Goal: Transaction & Acquisition: Book appointment/travel/reservation

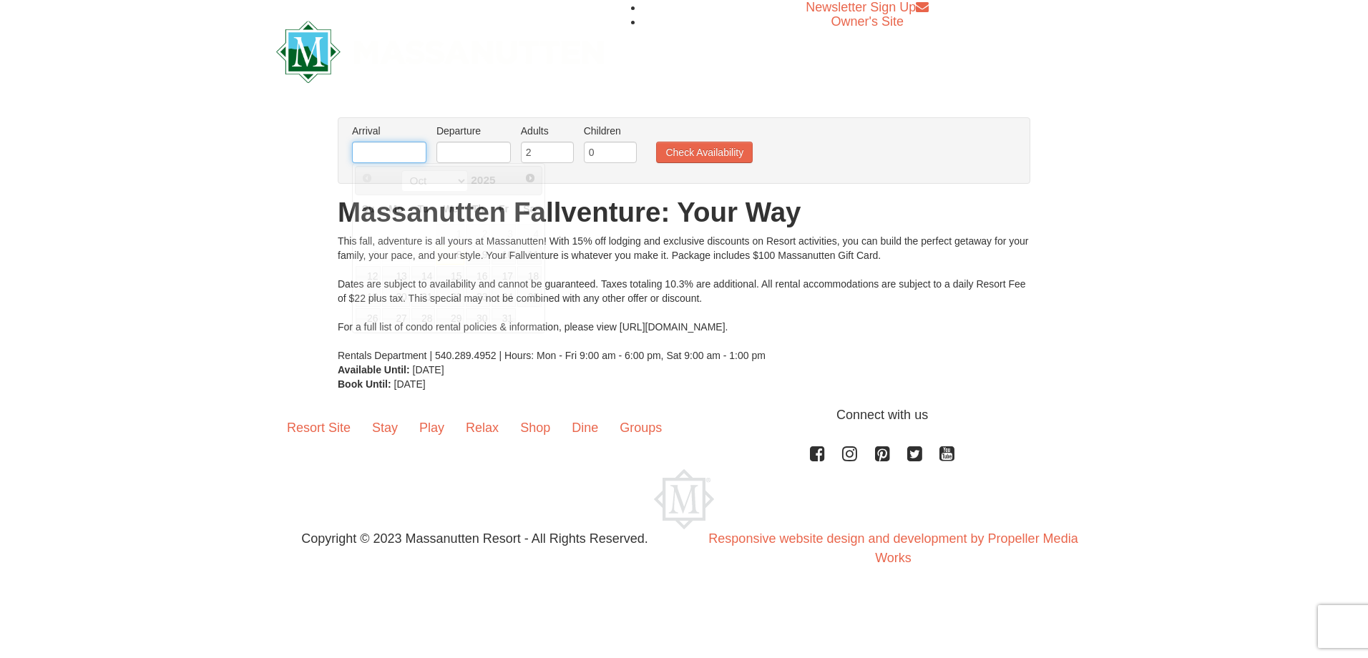
click at [394, 157] on input "text" at bounding box center [389, 152] width 74 height 21
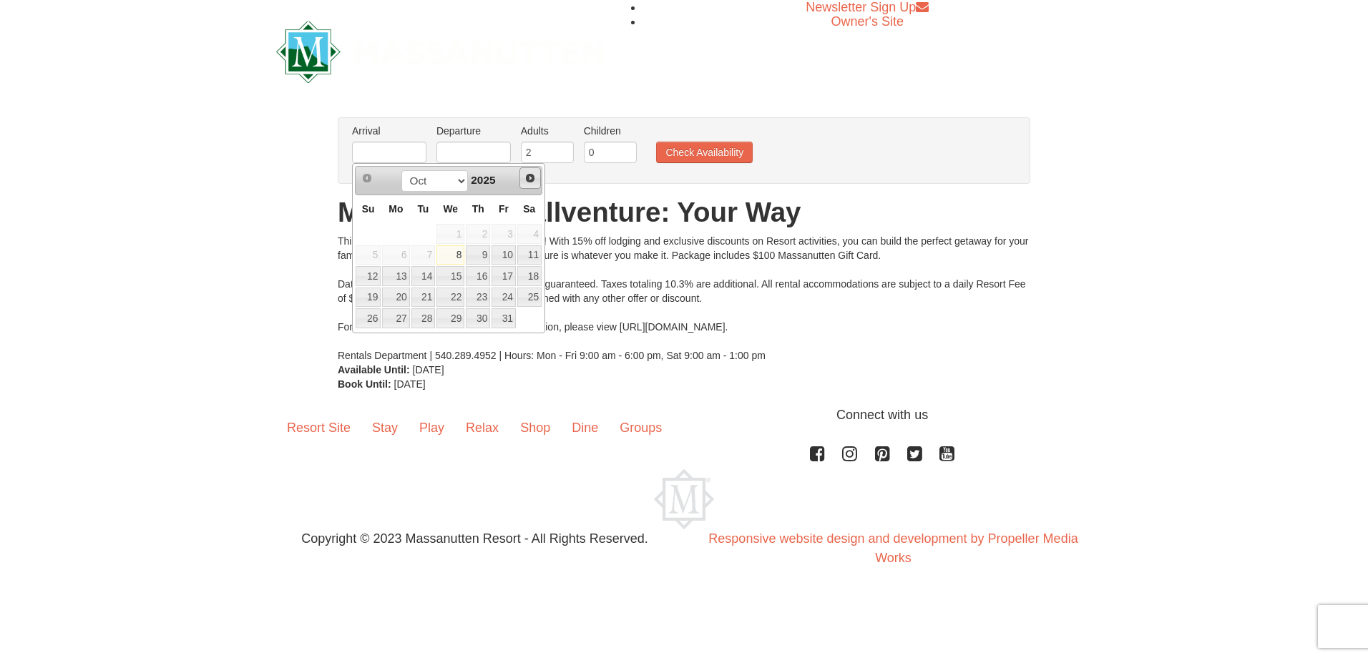
click at [531, 175] on span "Next" at bounding box center [529, 177] width 11 height 11
click at [446, 318] on link "26" at bounding box center [450, 318] width 28 height 20
type input "[DATE]"
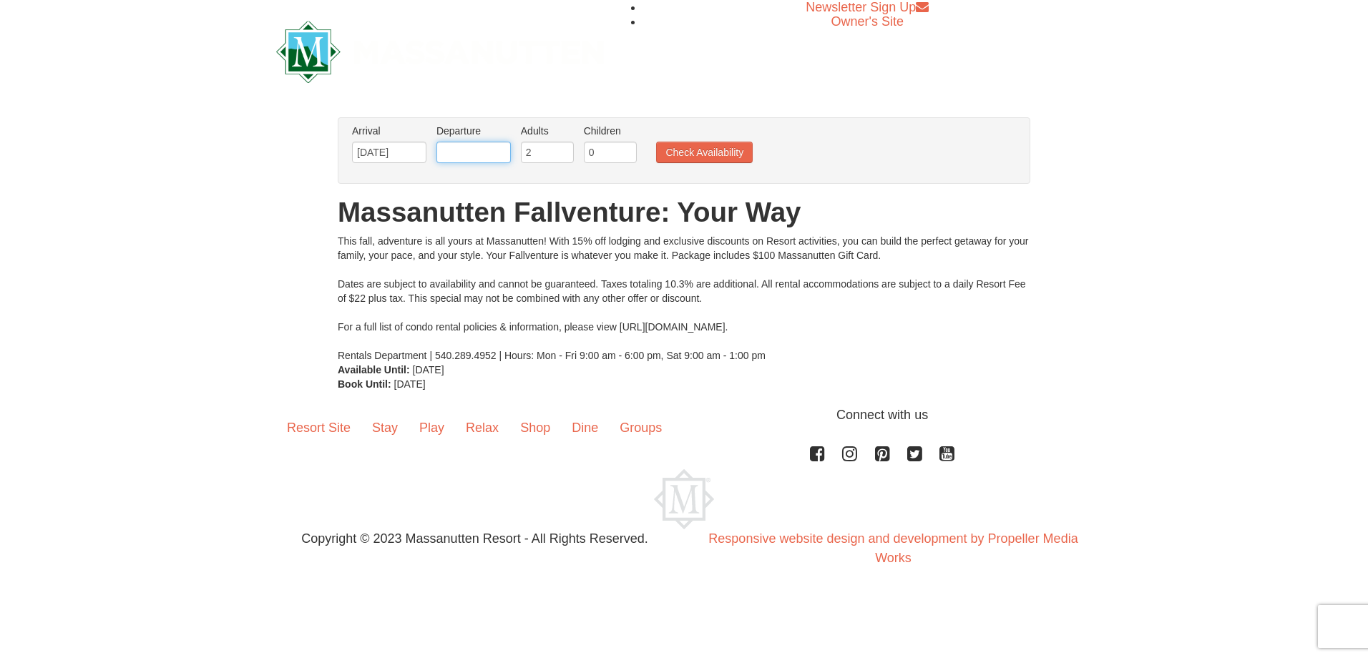
click at [454, 152] on input "text" at bounding box center [473, 152] width 74 height 21
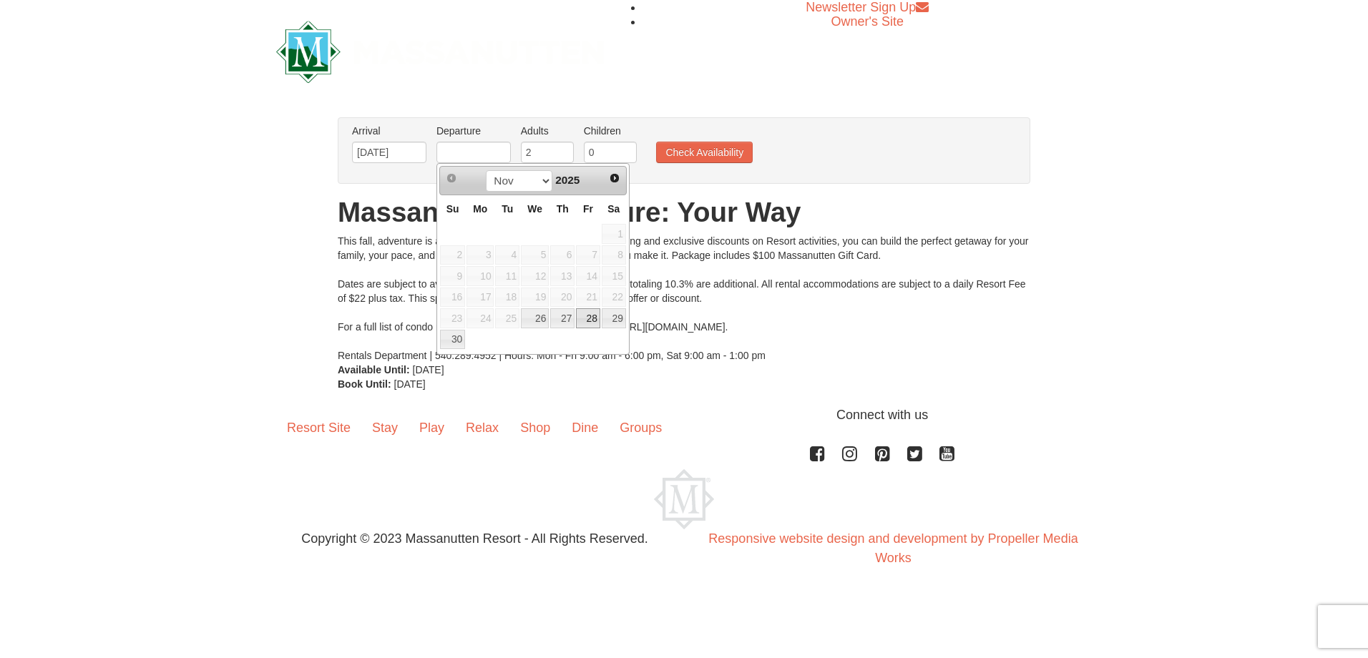
click at [587, 318] on link "28" at bounding box center [588, 318] width 24 height 20
type input "[DATE]"
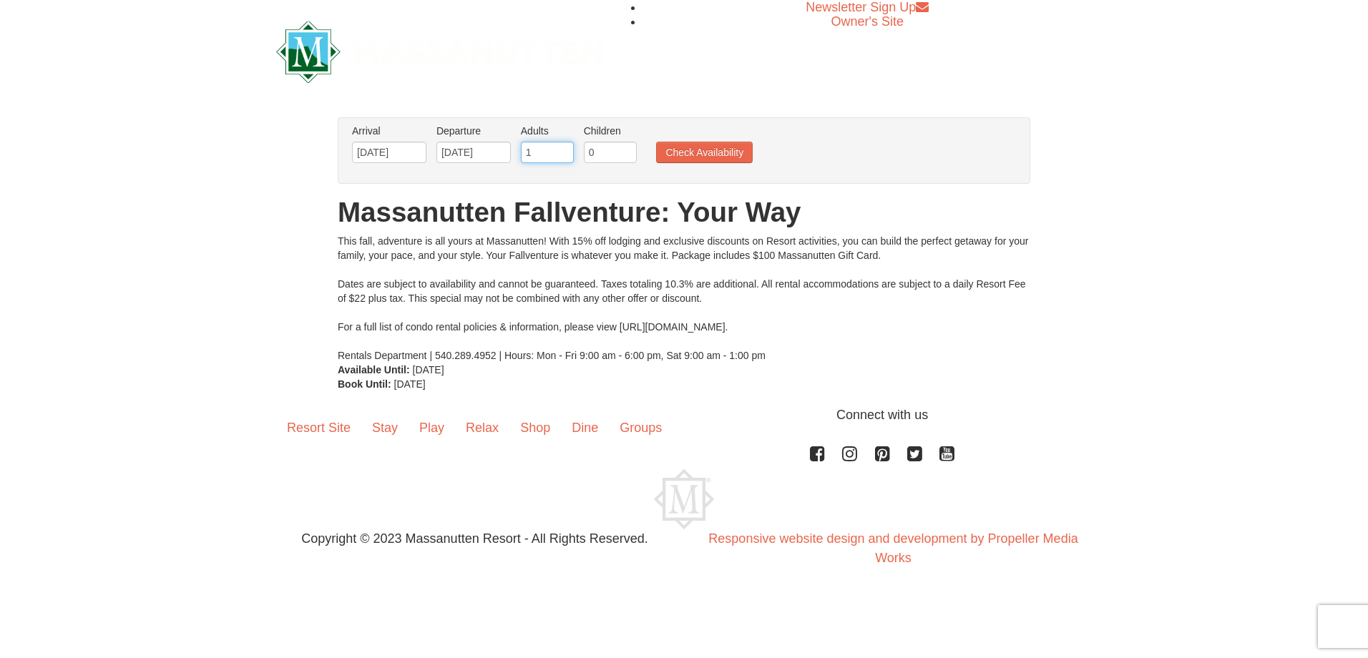
click at [564, 154] on input "1" at bounding box center [547, 152] width 53 height 21
click at [564, 157] on input "0" at bounding box center [547, 152] width 53 height 21
click at [564, 147] on input "1" at bounding box center [547, 152] width 53 height 21
click at [564, 147] on input "3" at bounding box center [547, 152] width 53 height 21
click at [564, 147] on input "4" at bounding box center [547, 152] width 53 height 21
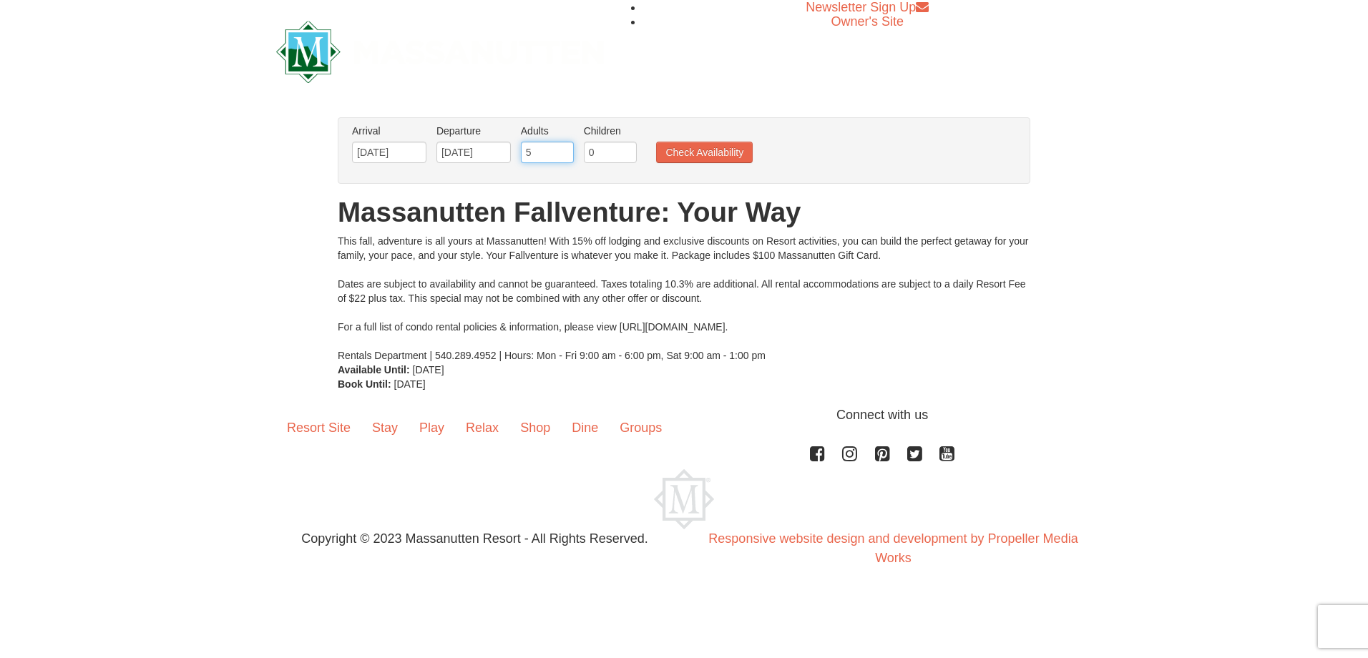
click at [564, 147] on input "5" at bounding box center [547, 152] width 53 height 21
click at [564, 147] on input "7" at bounding box center [547, 152] width 53 height 21
click at [564, 147] on input "8" at bounding box center [547, 152] width 53 height 21
click at [564, 147] on input "9" at bounding box center [547, 152] width 53 height 21
click at [564, 147] on input "10" at bounding box center [547, 152] width 53 height 21
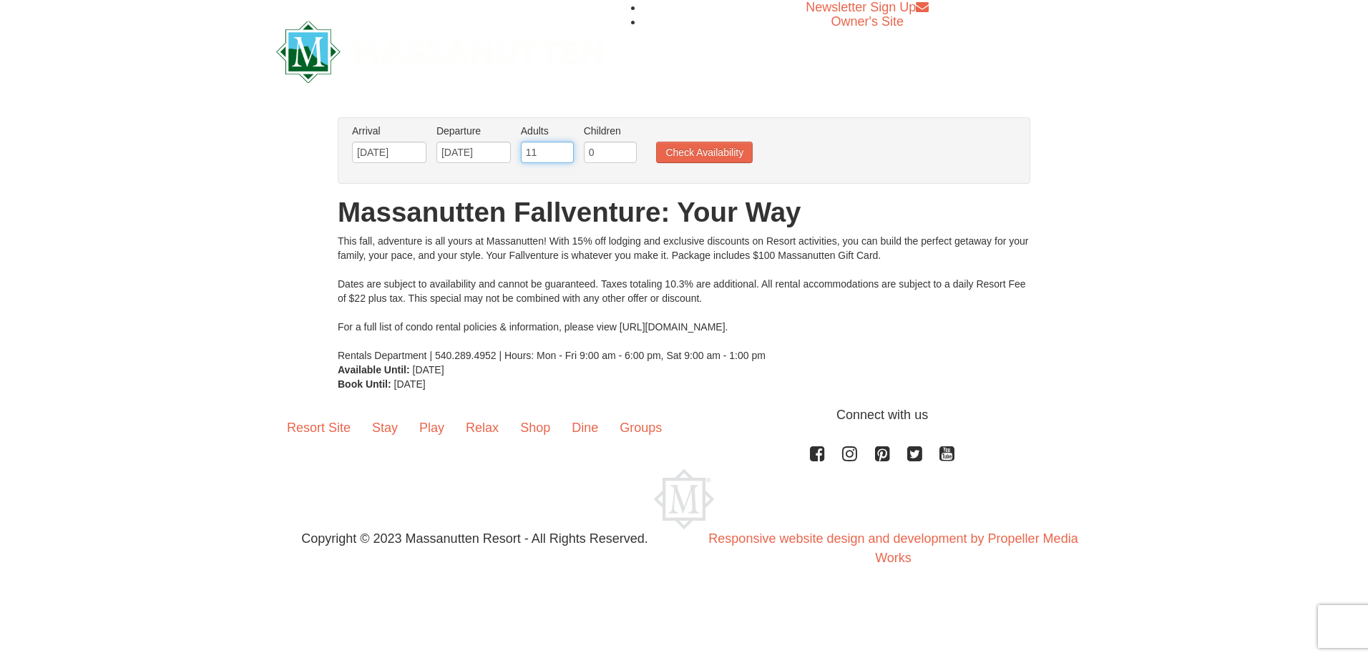
click at [564, 147] on input "11" at bounding box center [547, 152] width 53 height 21
type input "12"
click at [564, 147] on input "12" at bounding box center [547, 152] width 53 height 21
click at [602, 150] on input "0" at bounding box center [610, 152] width 53 height 21
click at [626, 148] on input "1" at bounding box center [610, 152] width 53 height 21
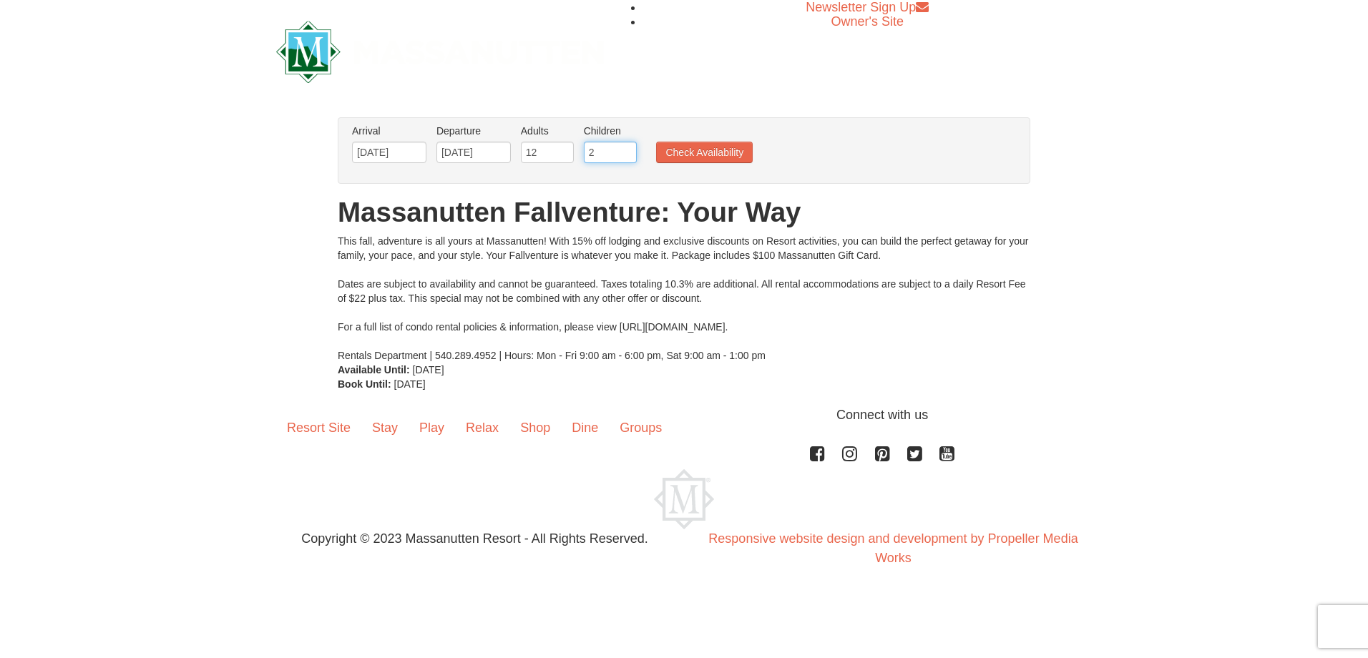
click at [626, 148] on input "2" at bounding box center [610, 152] width 53 height 21
click at [626, 148] on input "3" at bounding box center [610, 152] width 53 height 21
type input "4"
click at [626, 148] on input "4" at bounding box center [610, 152] width 53 height 21
click at [719, 150] on button "Check Availability" at bounding box center [704, 152] width 97 height 21
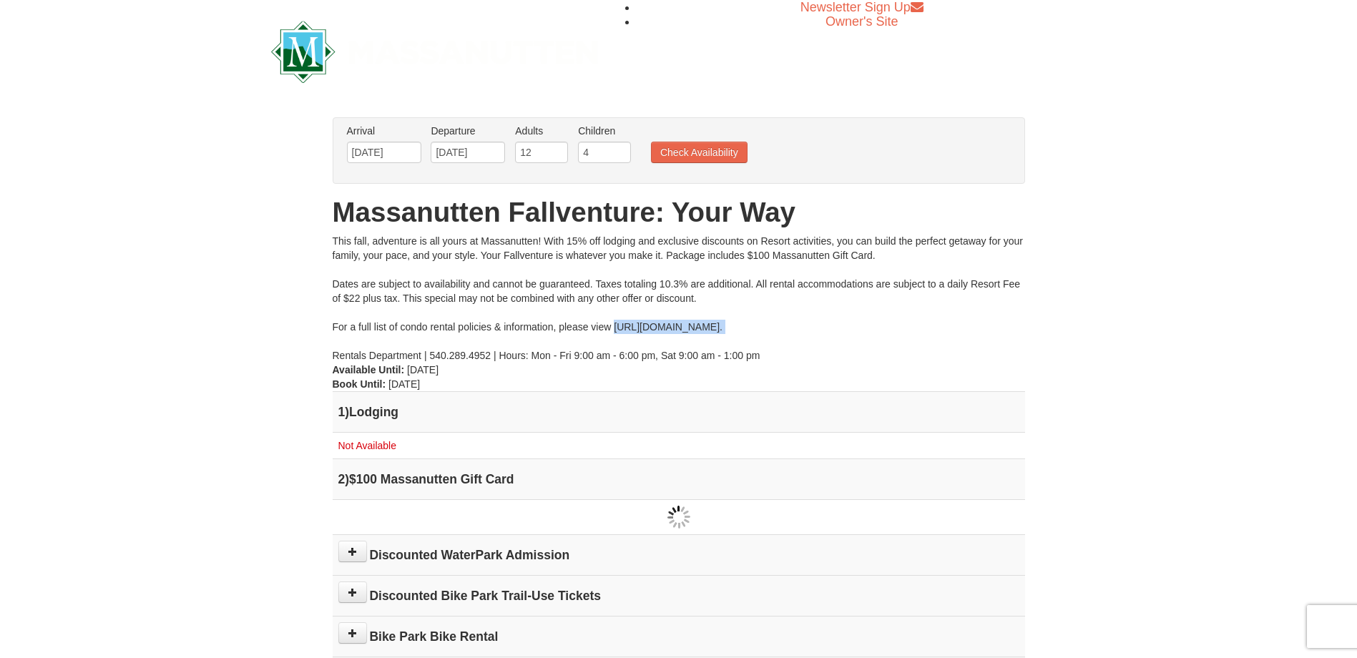
drag, startPoint x: 613, startPoint y: 325, endPoint x: 809, endPoint y: 335, distance: 196.3
click at [809, 335] on div "This fall, adventure is all yours at Massanutten! With 15% off lodging and excl…" at bounding box center [679, 298] width 693 height 129
drag, startPoint x: 809, startPoint y: 335, endPoint x: 792, endPoint y: 326, distance: 19.2
copy div "https://www.massresort.com/stay/rental-info/."
click at [1176, 381] on div "× From: To: Adults: 12 Children: 4 Change Arrival Please format dates MM/DD/YYY…" at bounding box center [678, 496] width 1357 height 786
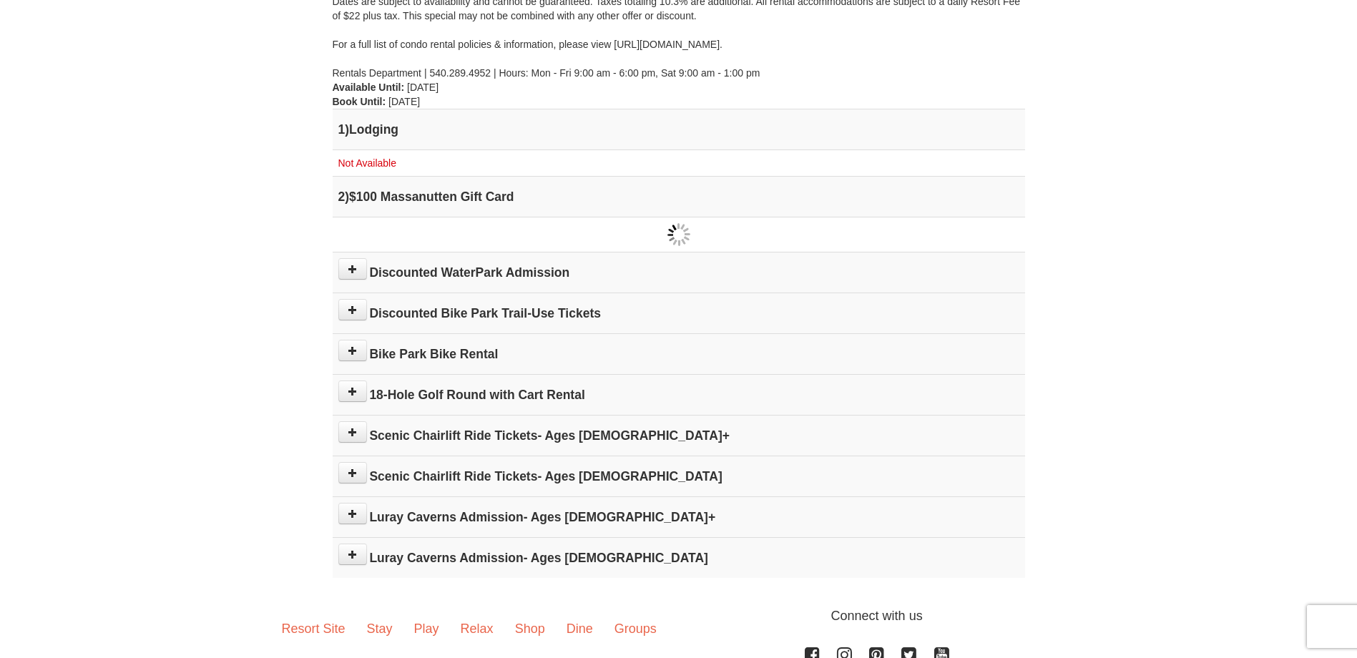
scroll to position [290, 0]
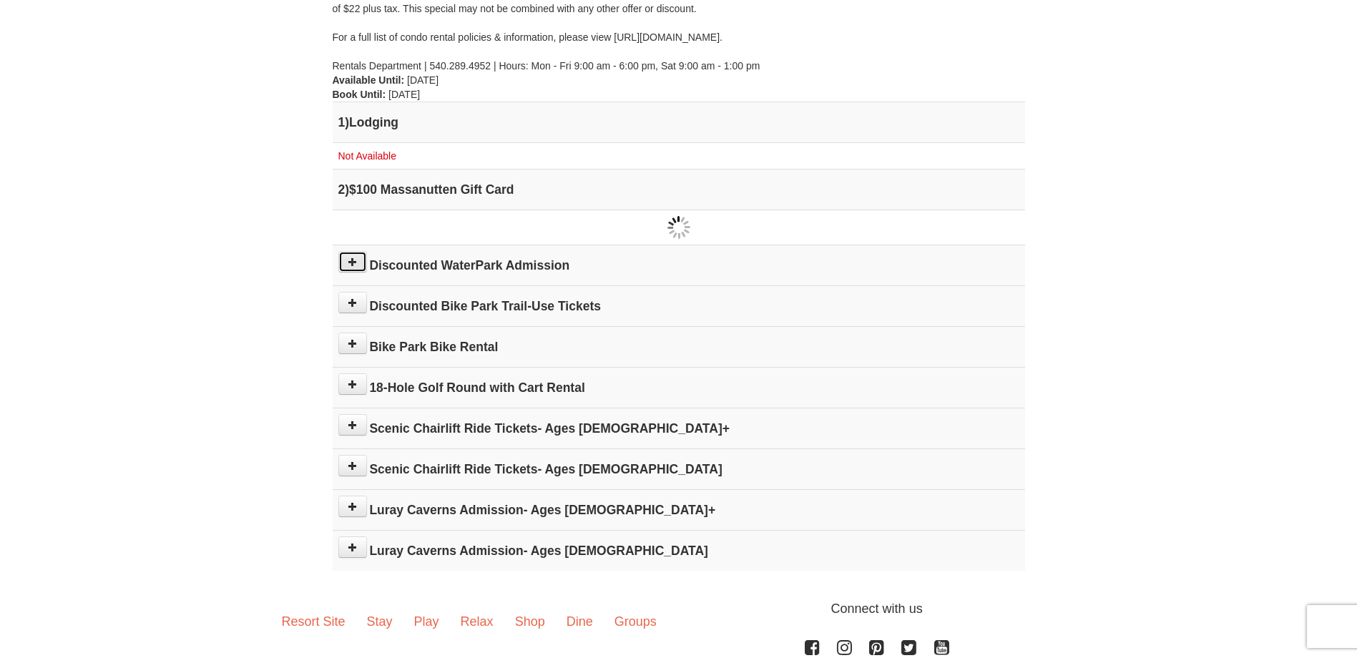
click at [356, 262] on icon at bounding box center [353, 262] width 10 height 10
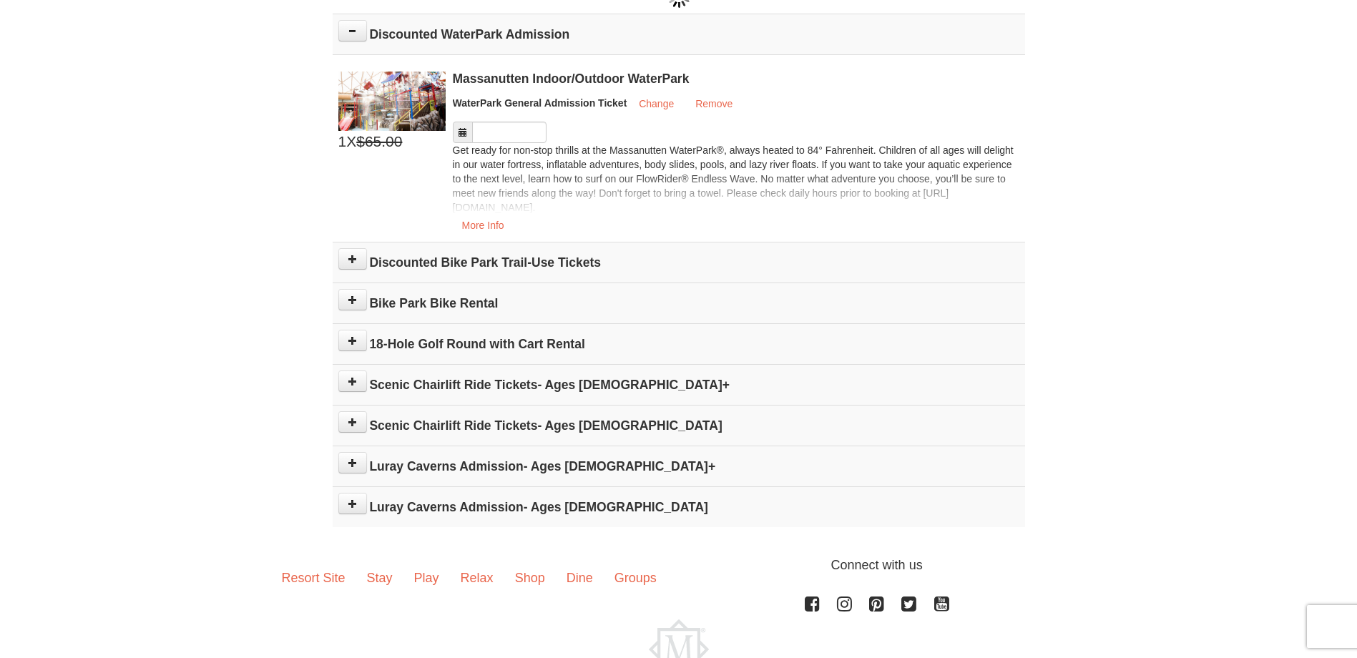
scroll to position [535, 0]
